Goal: Information Seeking & Learning: Learn about a topic

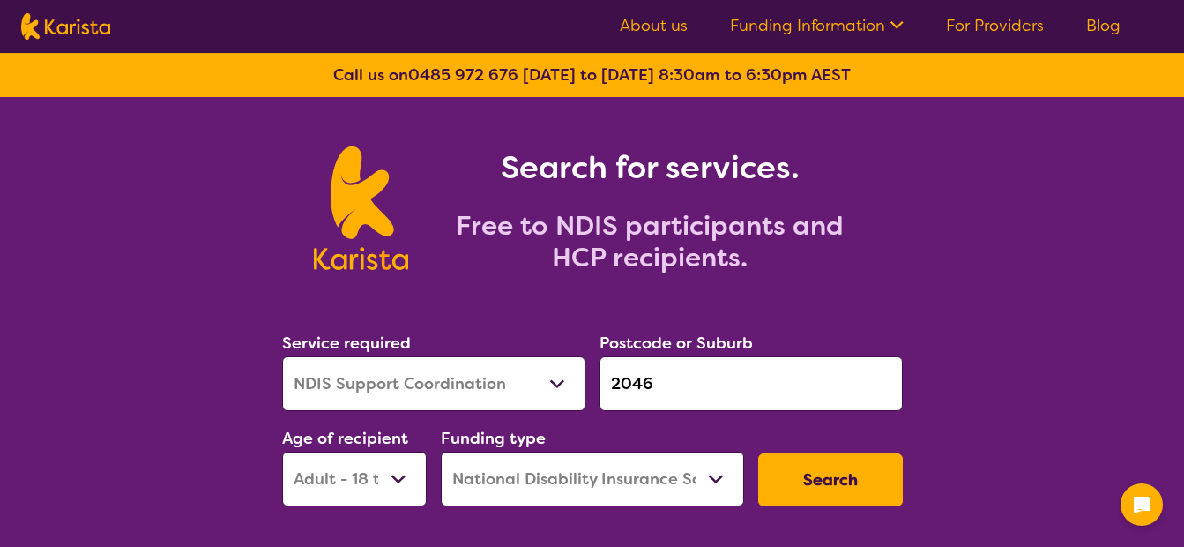
select select "NDIS Support Coordination"
select select "AD"
select select "NDIS"
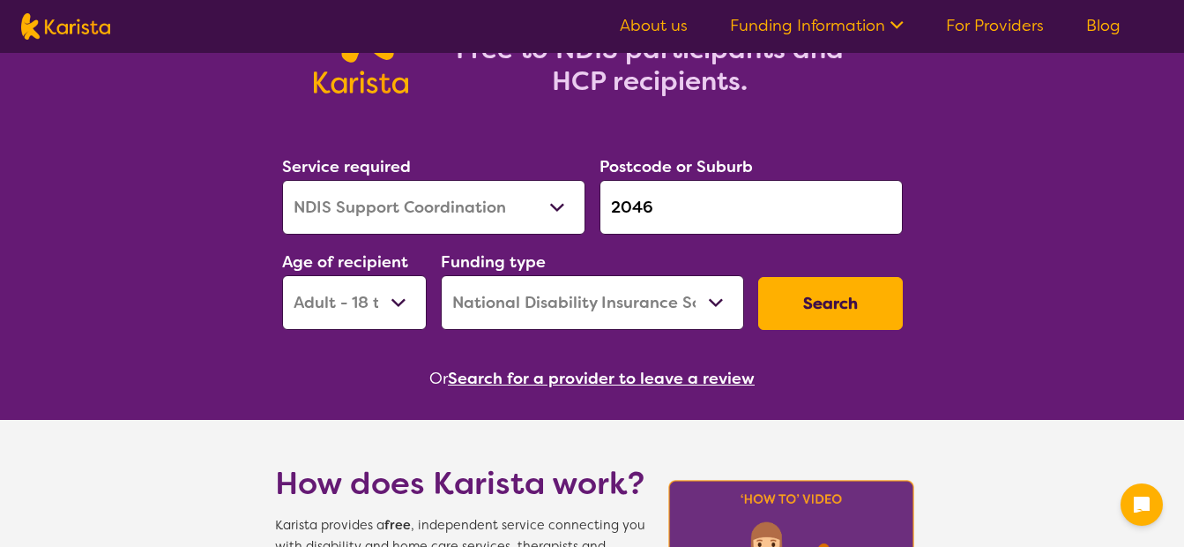
scroll to position [176, 0]
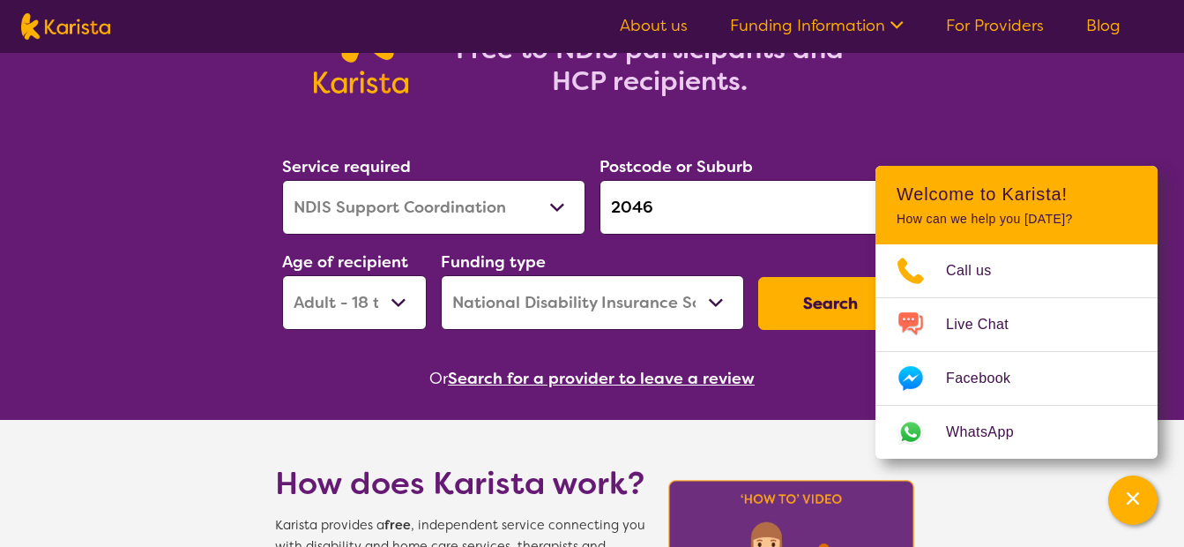
click at [404, 301] on select "Early Childhood - 0 to 9 Child - 10 to 11 Adolescent - 12 to 17 Adult - 18 to 6…" at bounding box center [354, 302] width 145 height 55
click at [282, 275] on select "Early Childhood - 0 to 9 Child - 10 to 11 Adolescent - 12 to 17 Adult - 18 to 6…" at bounding box center [354, 302] width 145 height 55
click at [836, 305] on button "Search" at bounding box center [830, 303] width 145 height 53
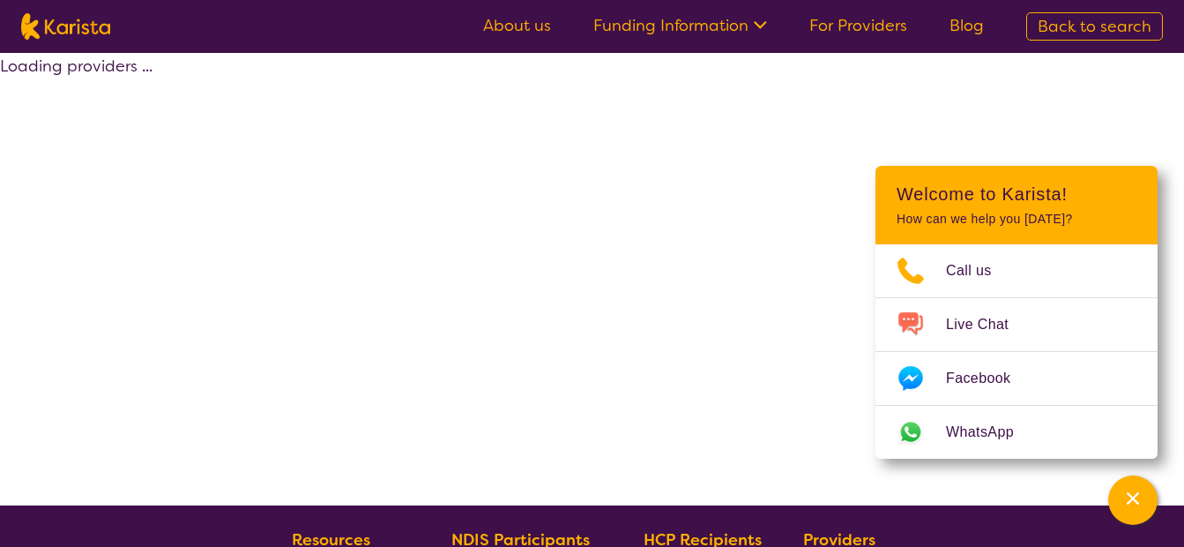
select select "by_score"
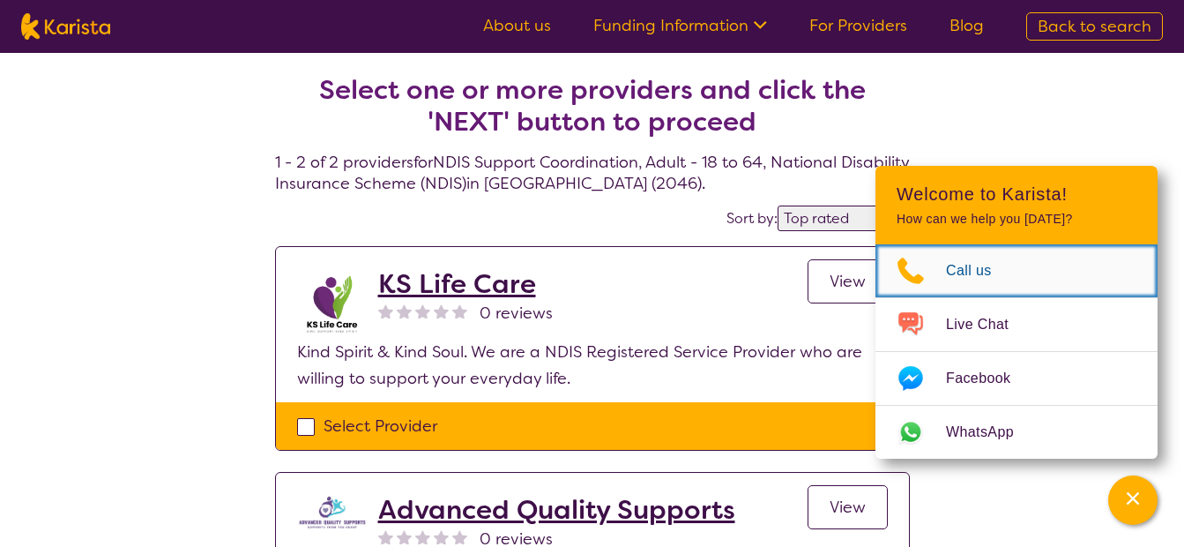
click at [991, 270] on span "Call us" at bounding box center [979, 270] width 67 height 26
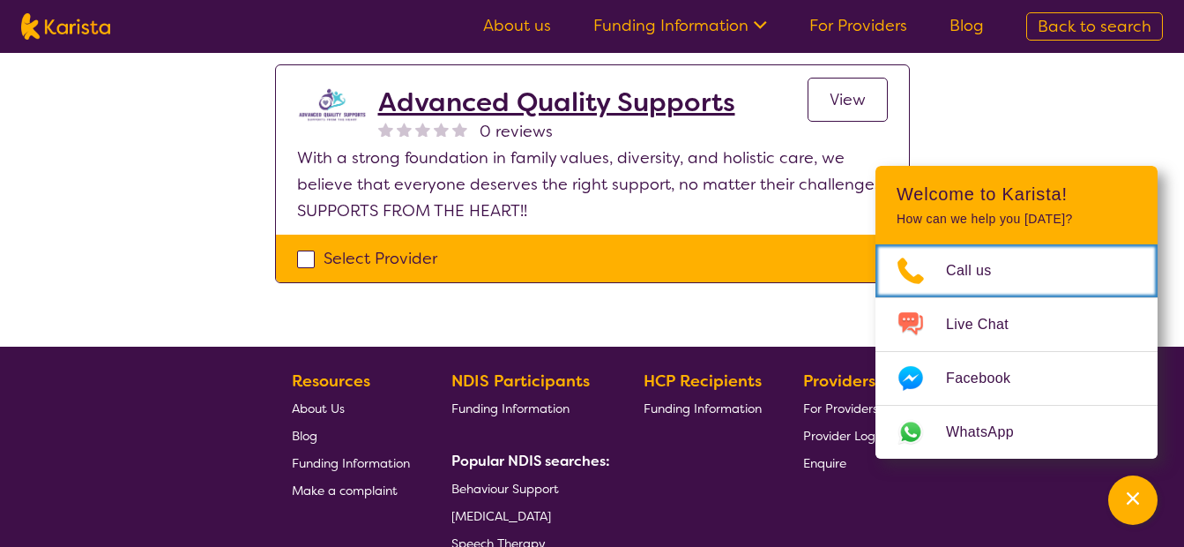
scroll to position [279, 0]
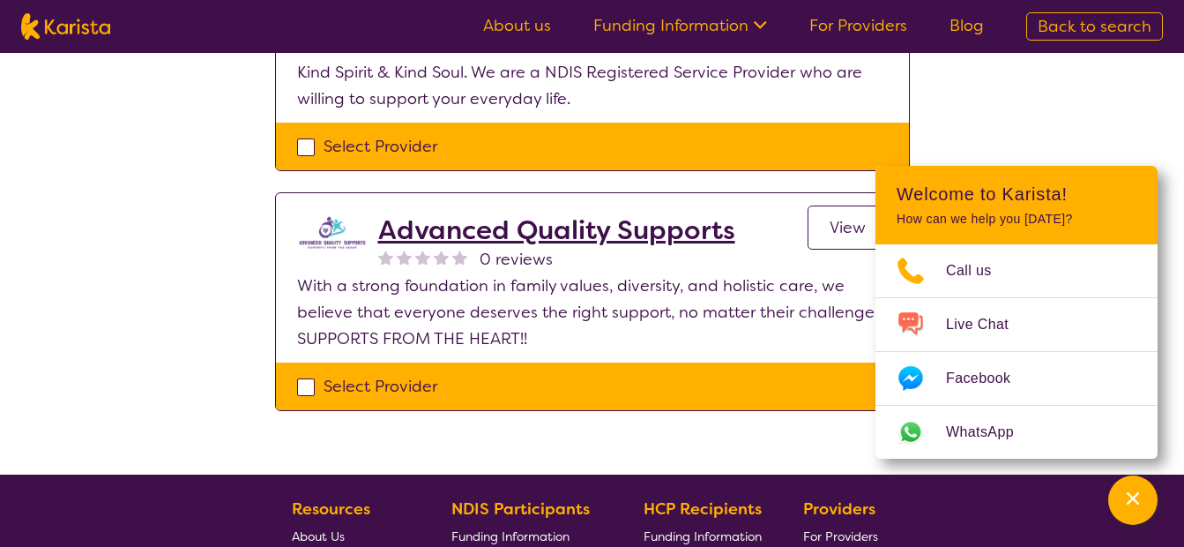
click at [1045, 133] on div "Select one or more providers and click the 'NEXT' button to proceed 1 - 2 of 2 …" at bounding box center [592, 123] width 1184 height 701
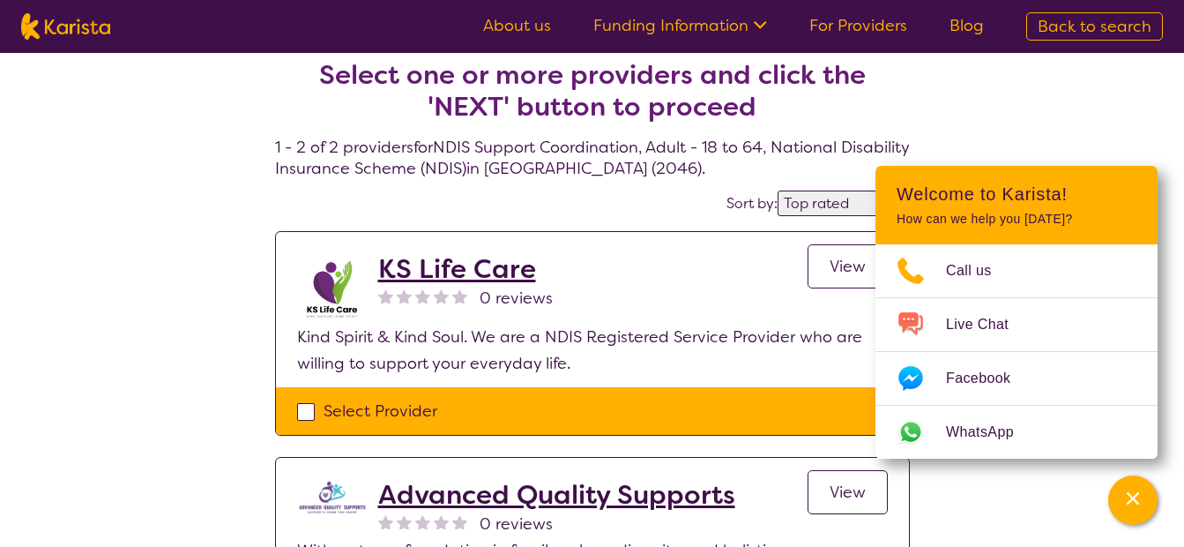
scroll to position [0, 0]
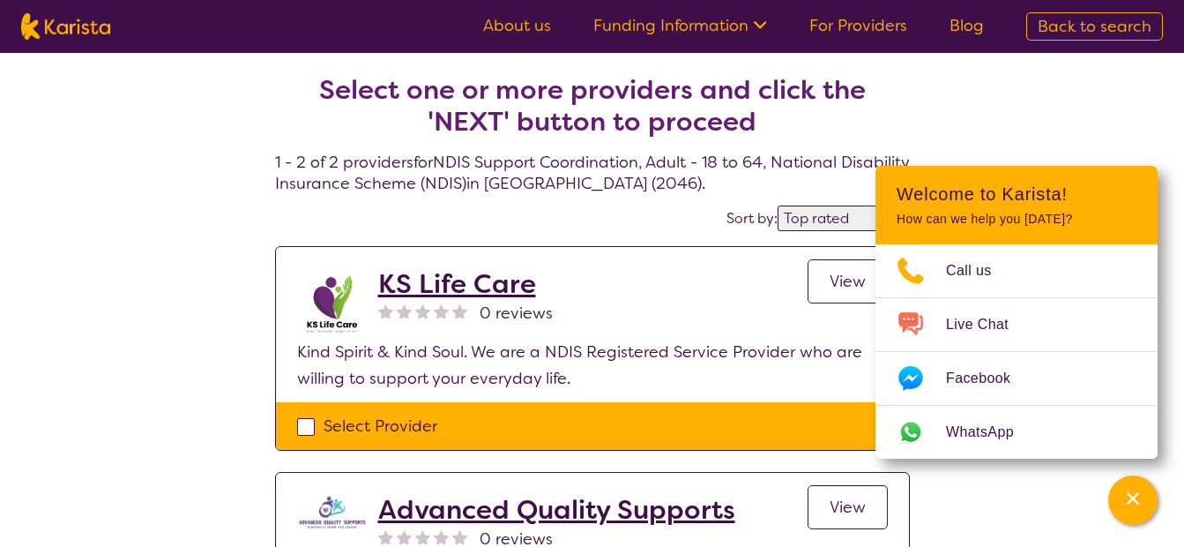
click at [856, 280] on span "View" at bounding box center [847, 281] width 36 height 21
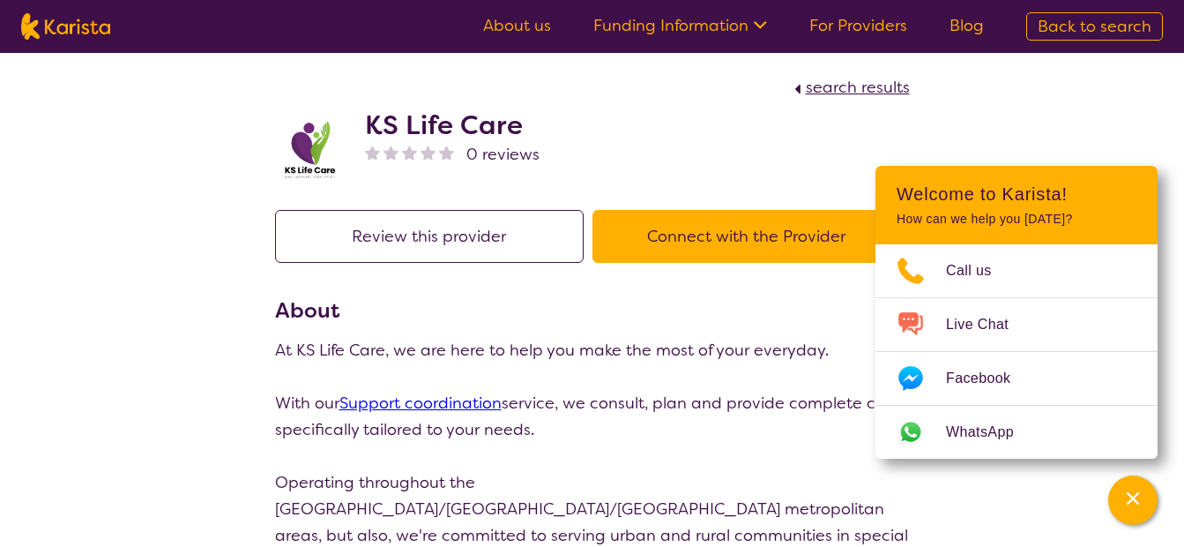
click at [965, 25] on link "Blog" at bounding box center [966, 25] width 34 height 21
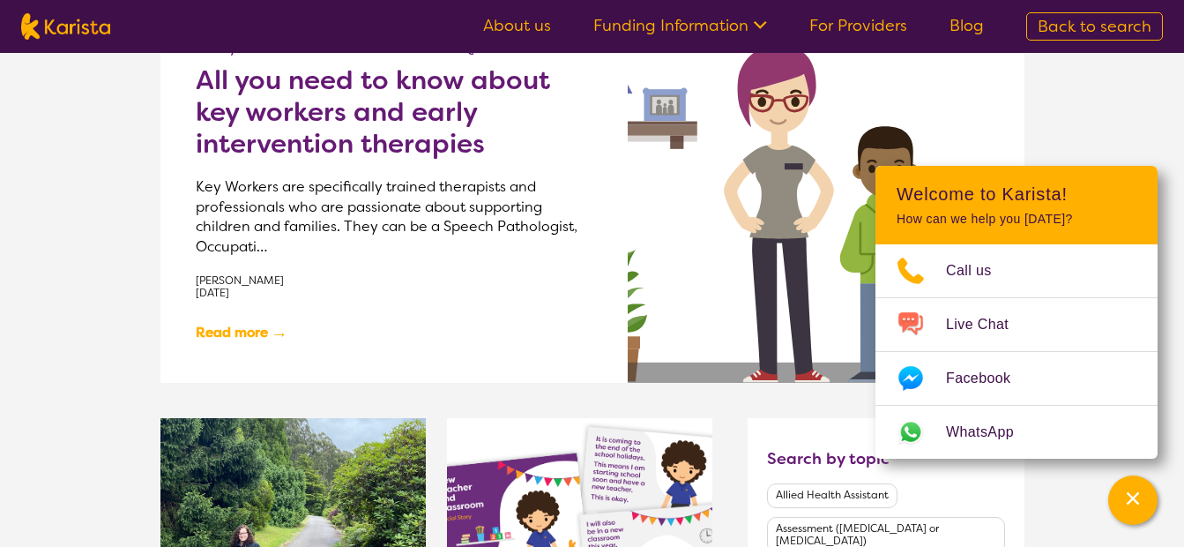
scroll to position [264, 0]
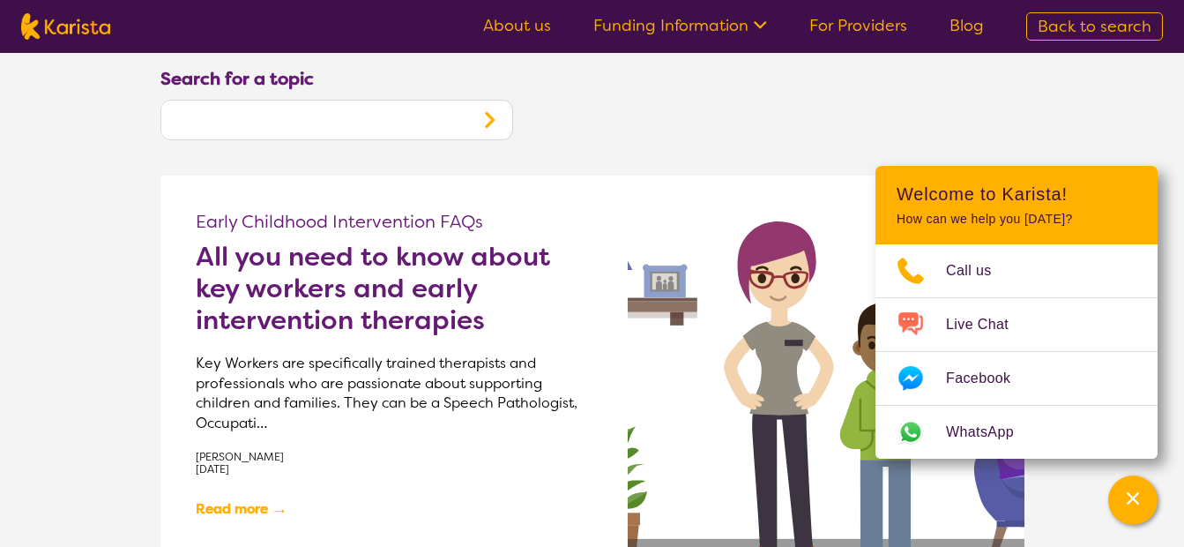
click at [77, 25] on img at bounding box center [65, 26] width 89 height 26
select select "NDIS Support Coordination"
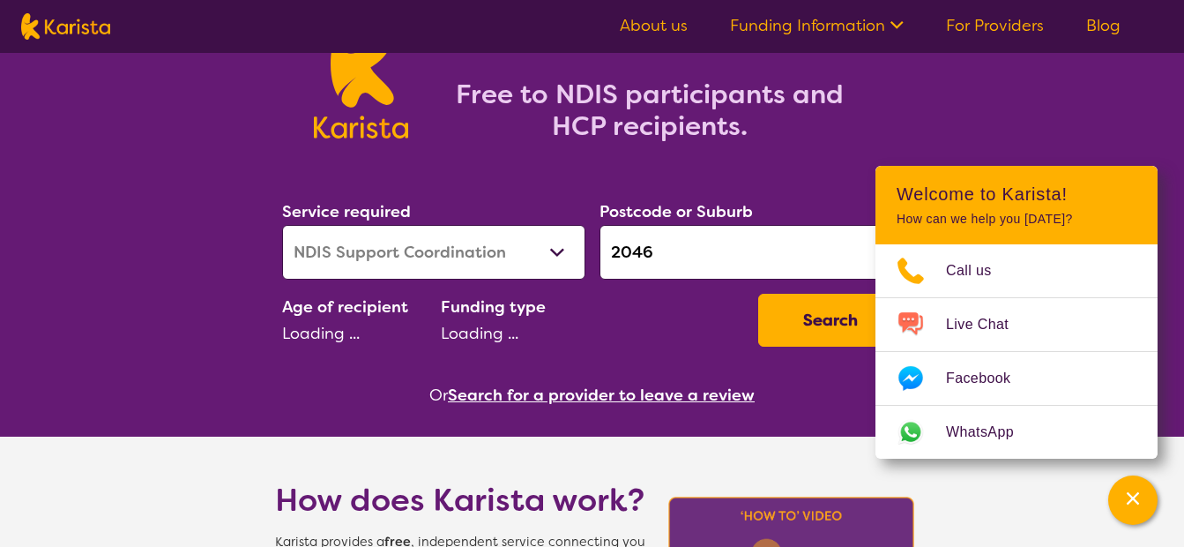
select select "AD"
select select "NDIS"
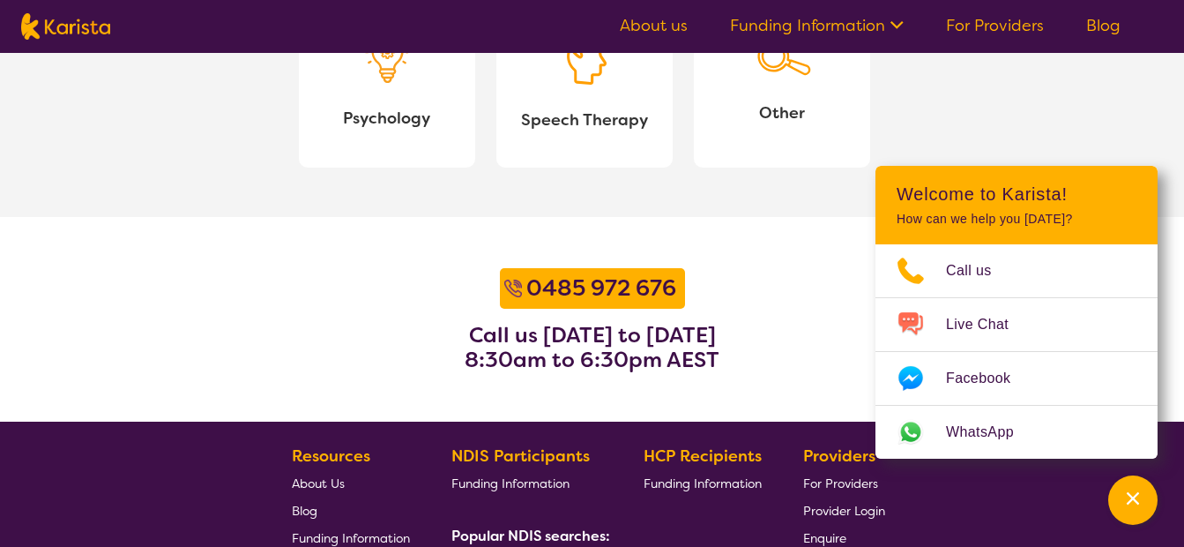
scroll to position [2116, 0]
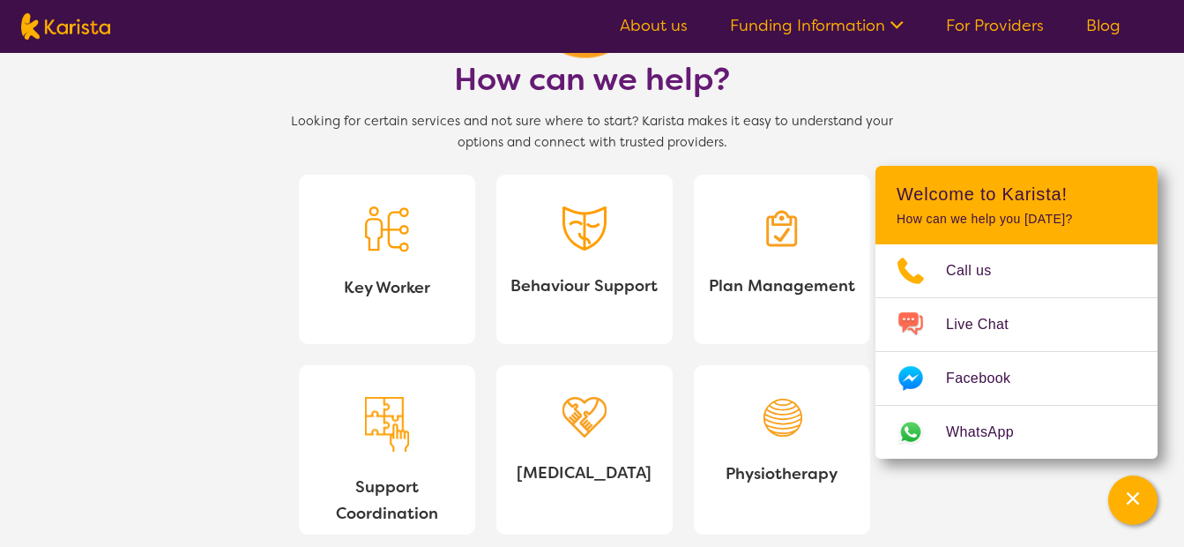
scroll to position [1499, 0]
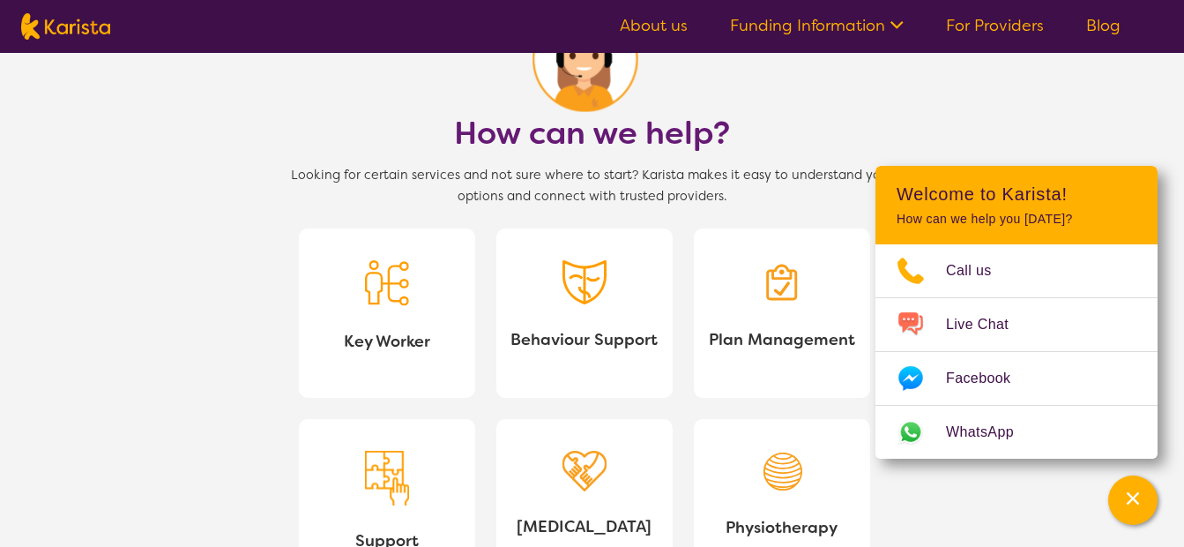
click at [1097, 132] on section "How can we help? Looking for certain services and not sure where to start? Kari…" at bounding box center [592, 400] width 1184 height 853
click at [943, 132] on section "How can we help? Looking for certain services and not sure where to start? Kari…" at bounding box center [592, 400] width 1184 height 853
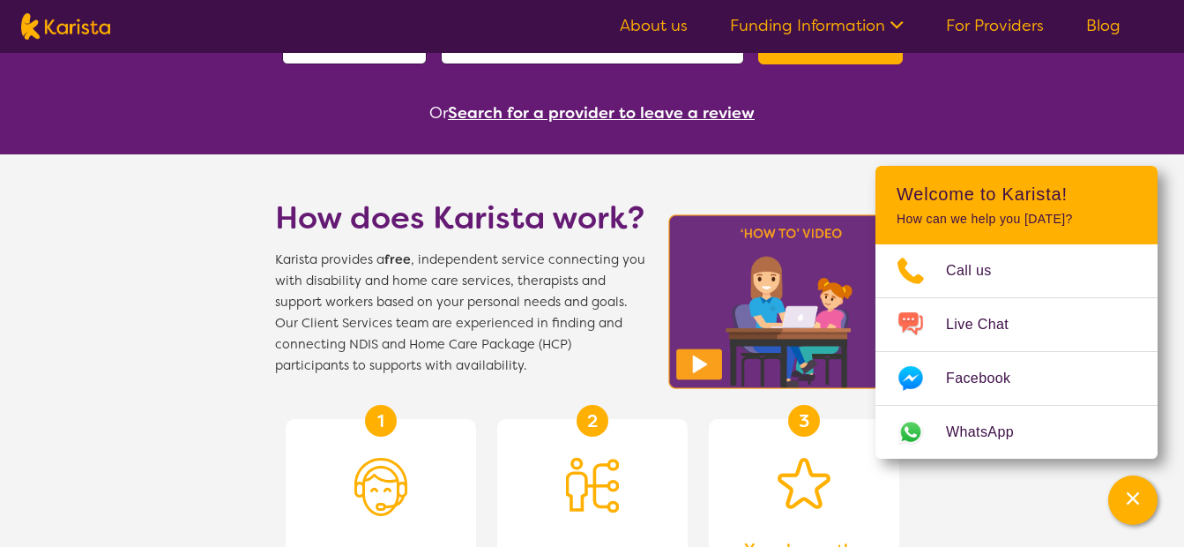
scroll to position [441, 0]
